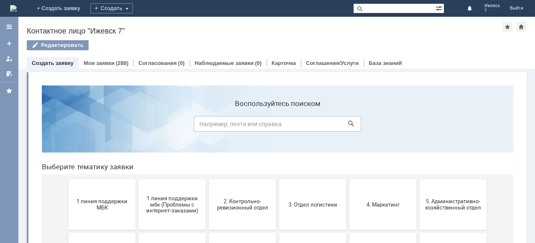
scroll to position [42, 0]
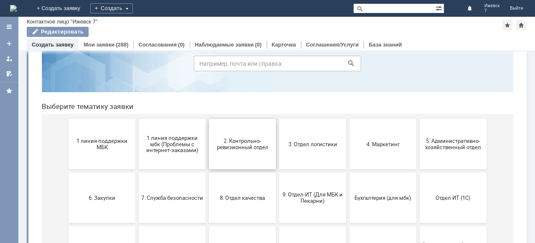
click at [247, 145] on span "2. Контрольно-ревизионный отдел" at bounding box center [243, 144] width 62 height 13
click at [297, 150] on button "3. Отдел логистики" at bounding box center [312, 144] width 67 height 50
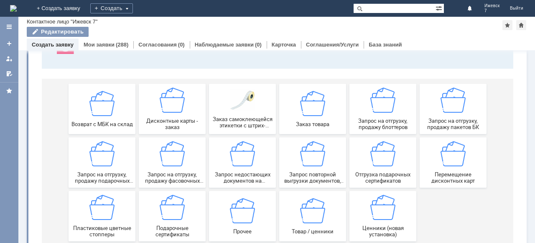
scroll to position [84, 0]
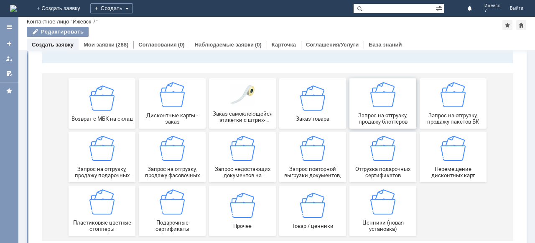
click at [365, 118] on span "Запрос на отгрузку, продажу блоттеров" at bounding box center [383, 118] width 62 height 13
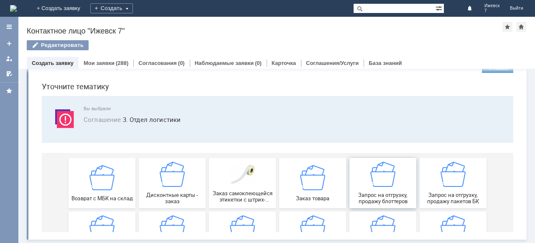
scroll to position [0, 0]
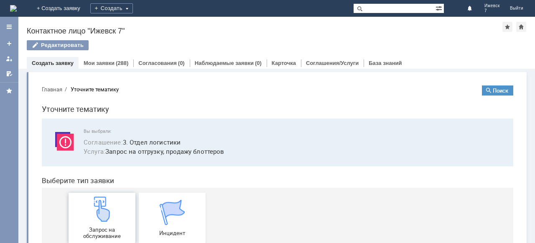
click at [102, 209] on img at bounding box center [102, 208] width 25 height 25
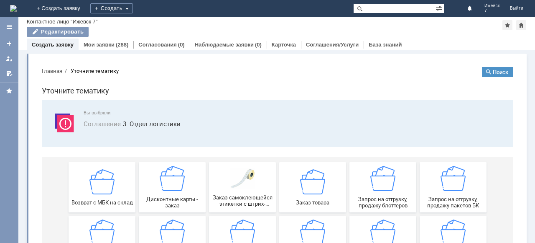
scroll to position [42, 0]
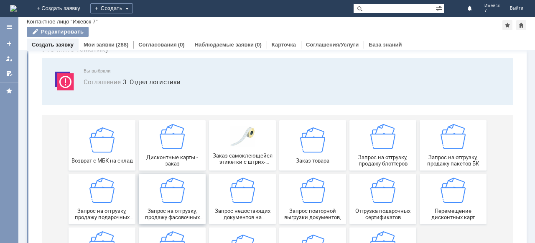
click at [154, 213] on span "Запрос на отгрузку, продажу фасовочных пакетов" at bounding box center [172, 213] width 62 height 13
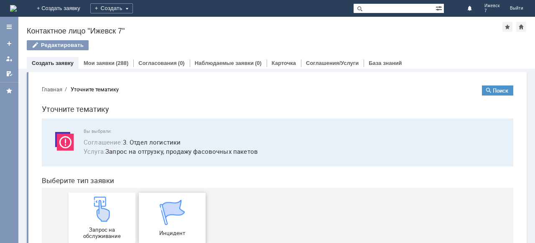
scroll to position [23, 0]
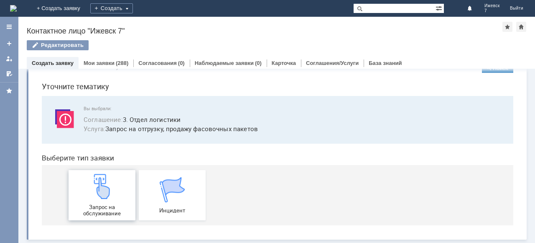
click at [85, 200] on div "Запрос на обслуживание" at bounding box center [102, 195] width 62 height 43
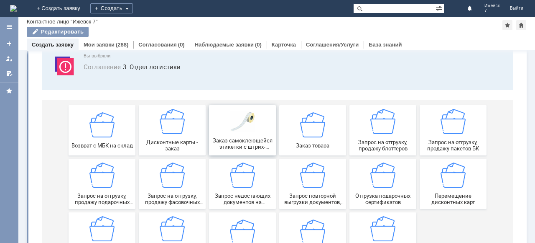
scroll to position [0, 0]
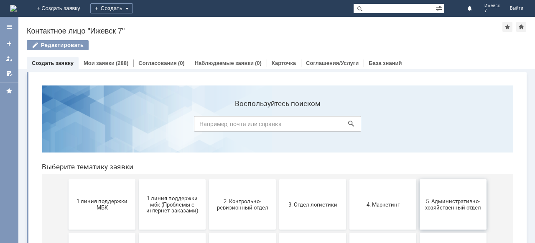
click at [461, 205] on span "5. Административно-хозяйственный отдел" at bounding box center [453, 204] width 62 height 13
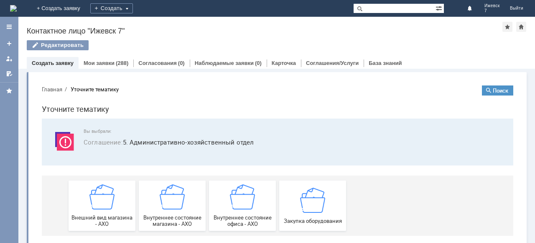
scroll to position [10, 0]
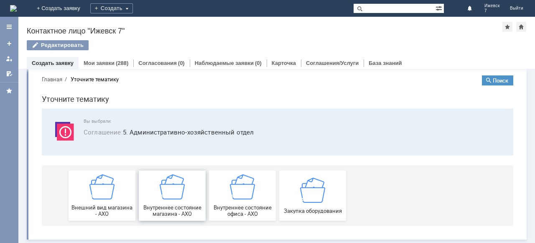
click at [176, 198] on img at bounding box center [172, 186] width 25 height 25
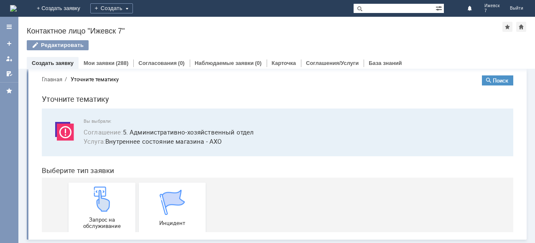
scroll to position [0, 0]
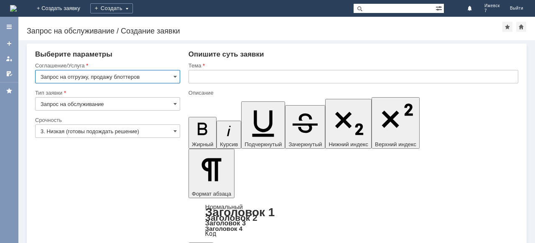
click at [205, 75] on input "text" at bounding box center [354, 76] width 330 height 13
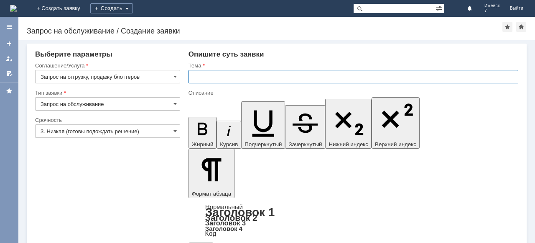
type input "Ю"
type input "блотеры"
